Goal: Information Seeking & Learning: Learn about a topic

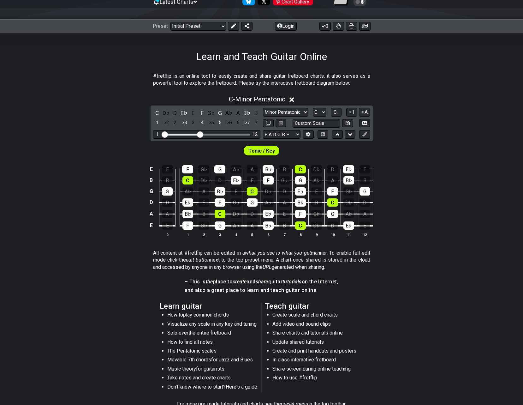
scroll to position [69, 0]
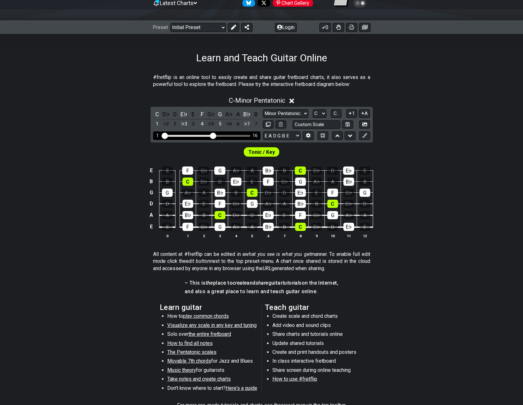
drag, startPoint x: 199, startPoint y: 136, endPoint x: 215, endPoint y: 137, distance: 15.5
click at [215, 135] on input "Visible fret range" at bounding box center [207, 135] width 90 height 0
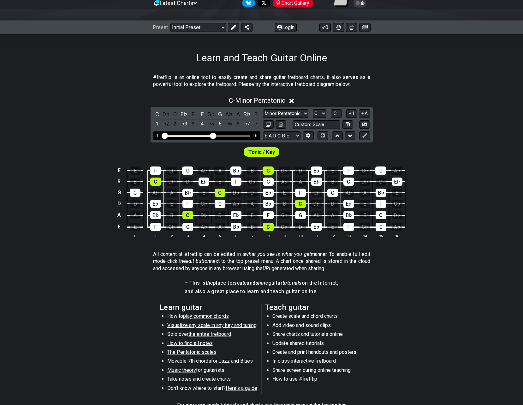
drag, startPoint x: 215, startPoint y: 138, endPoint x: 222, endPoint y: 139, distance: 7.3
click at [222, 139] on div "1 16" at bounding box center [206, 135] width 107 height 9
drag, startPoint x: 215, startPoint y: 136, endPoint x: 238, endPoint y: 136, distance: 22.7
click at [238, 135] on input "Visible fret range" at bounding box center [207, 135] width 90 height 0
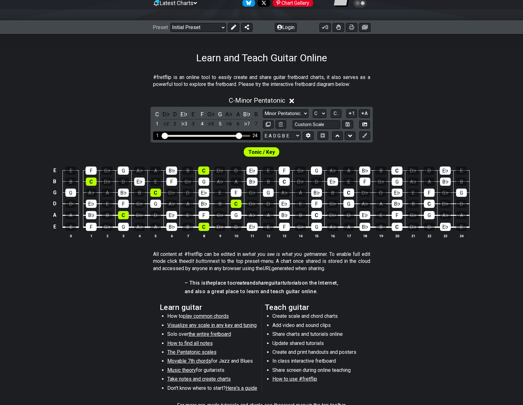
drag, startPoint x: 235, startPoint y: 135, endPoint x: 248, endPoint y: 135, distance: 12.6
click at [248, 136] on div "1 24" at bounding box center [206, 136] width 87 height 0
drag, startPoint x: 238, startPoint y: 134, endPoint x: 200, endPoint y: 135, distance: 38.2
click at [200, 135] on input "Visible fret range" at bounding box center [207, 135] width 90 height 0
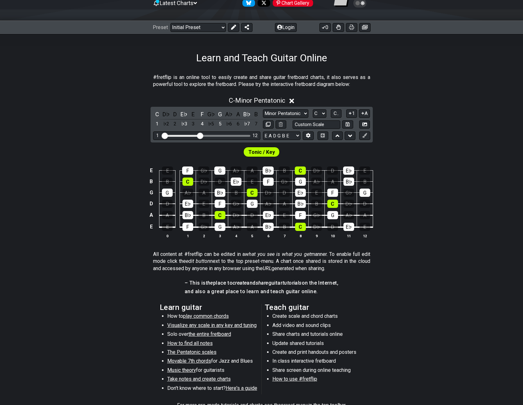
click at [404, 197] on div "E E F G♭ G A♭ A B♭ B C D♭ D E♭ E B B C D♭ D E♭ E F G♭ G A♭ A B♭ B G G A♭ A B♭ B…" at bounding box center [261, 202] width 523 height 89
click at [169, 112] on div "D♭" at bounding box center [166, 114] width 8 height 9
click at [157, 113] on div "C" at bounding box center [157, 114] width 8 height 9
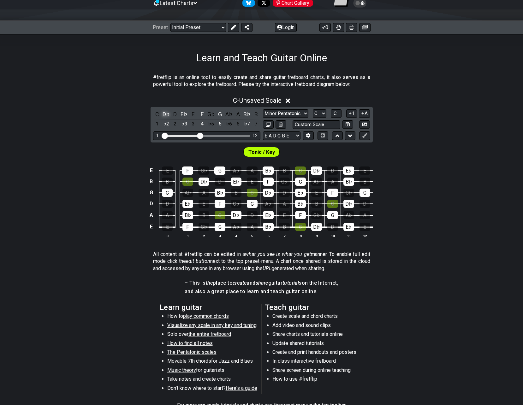
click at [163, 114] on div "D♭" at bounding box center [166, 114] width 8 height 9
click at [158, 115] on div "C" at bounding box center [157, 114] width 8 height 9
click at [174, 112] on div "D" at bounding box center [175, 114] width 8 height 9
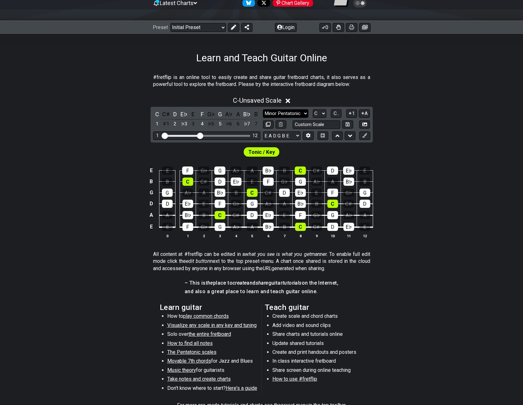
click at [293, 111] on select "Minor Pentatonic Click to edit Minor Pentatonic Major Pentatonic Minor Blues Ma…" at bounding box center [285, 113] width 45 height 9
click at [263, 109] on select "Minor Pentatonic Click to edit Minor Pentatonic Major Pentatonic Minor Blues Ma…" at bounding box center [285, 113] width 45 height 9
drag, startPoint x: 282, startPoint y: 111, endPoint x: 282, endPoint y: 116, distance: 5.0
click at [282, 112] on select "Minor Pentatonic Click to edit Minor Pentatonic Major Pentatonic Minor Blues Ma…" at bounding box center [285, 113] width 45 height 9
click at [263, 109] on select "Minor Pentatonic Click to edit Minor Pentatonic Major Pentatonic Minor Blues Ma…" at bounding box center [285, 113] width 45 height 9
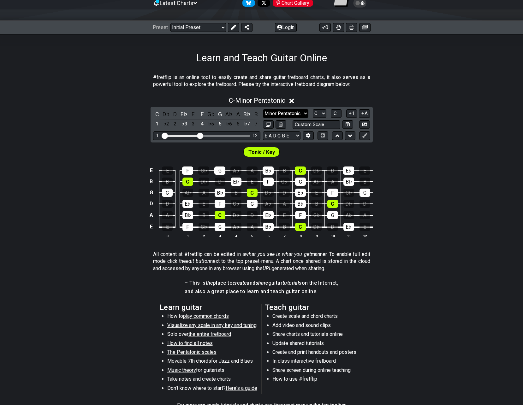
click at [284, 113] on select "Minor Pentatonic Click to edit Minor Pentatonic Major Pentatonic Minor Blues Ma…" at bounding box center [285, 113] width 45 height 9
click at [263, 109] on select "Minor Pentatonic Click to edit Minor Pentatonic Major Pentatonic Minor Blues Ma…" at bounding box center [285, 113] width 45 height 9
click at [284, 111] on select "Minor Pentatonic Click to edit Minor Pentatonic Major Pentatonic Minor Blues Ma…" at bounding box center [285, 113] width 45 height 9
select select "Mixolydian"
click at [263, 109] on select "Minor Pentatonic Click to edit Minor Pentatonic Major Pentatonic Minor Blues Ma…" at bounding box center [285, 113] width 45 height 9
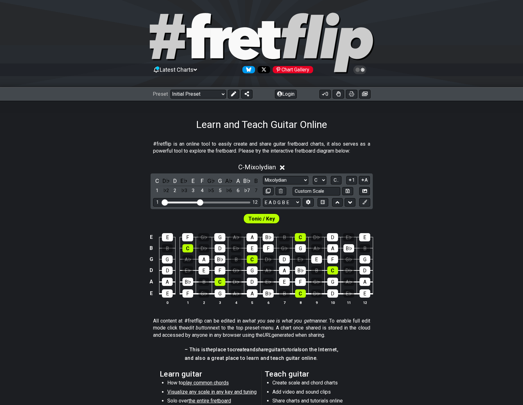
scroll to position [0, 0]
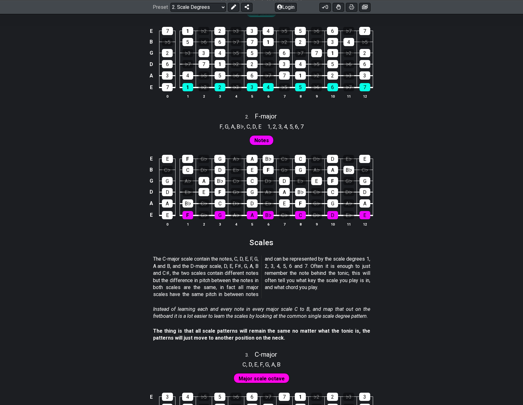
scroll to position [473, 0]
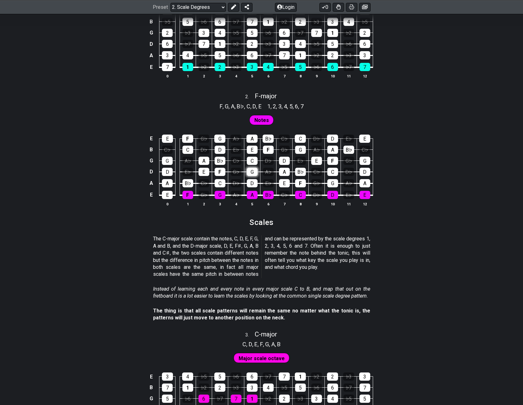
click at [254, 169] on div "G" at bounding box center [252, 172] width 11 height 8
click at [254, 181] on div "D" at bounding box center [252, 183] width 11 height 8
click at [253, 174] on div "G" at bounding box center [252, 172] width 11 height 8
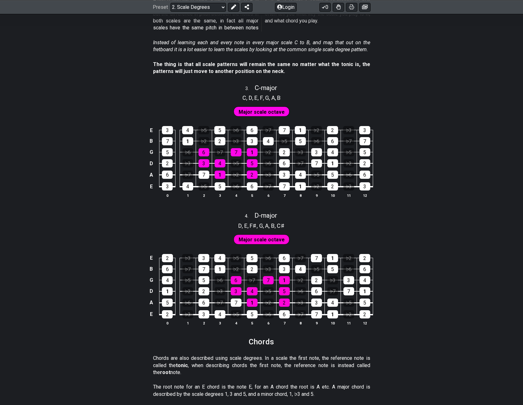
scroll to position [726, 0]
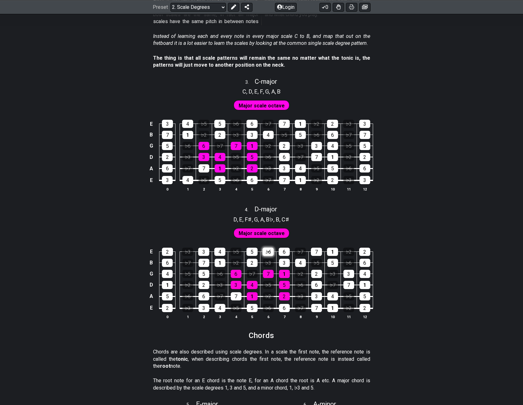
click at [267, 248] on div "♭6" at bounding box center [268, 251] width 11 height 8
click at [269, 246] on td "♭6" at bounding box center [268, 245] width 16 height 11
click at [269, 248] on div "♭6" at bounding box center [268, 251] width 11 height 8
